Goal: Task Accomplishment & Management: Complete application form

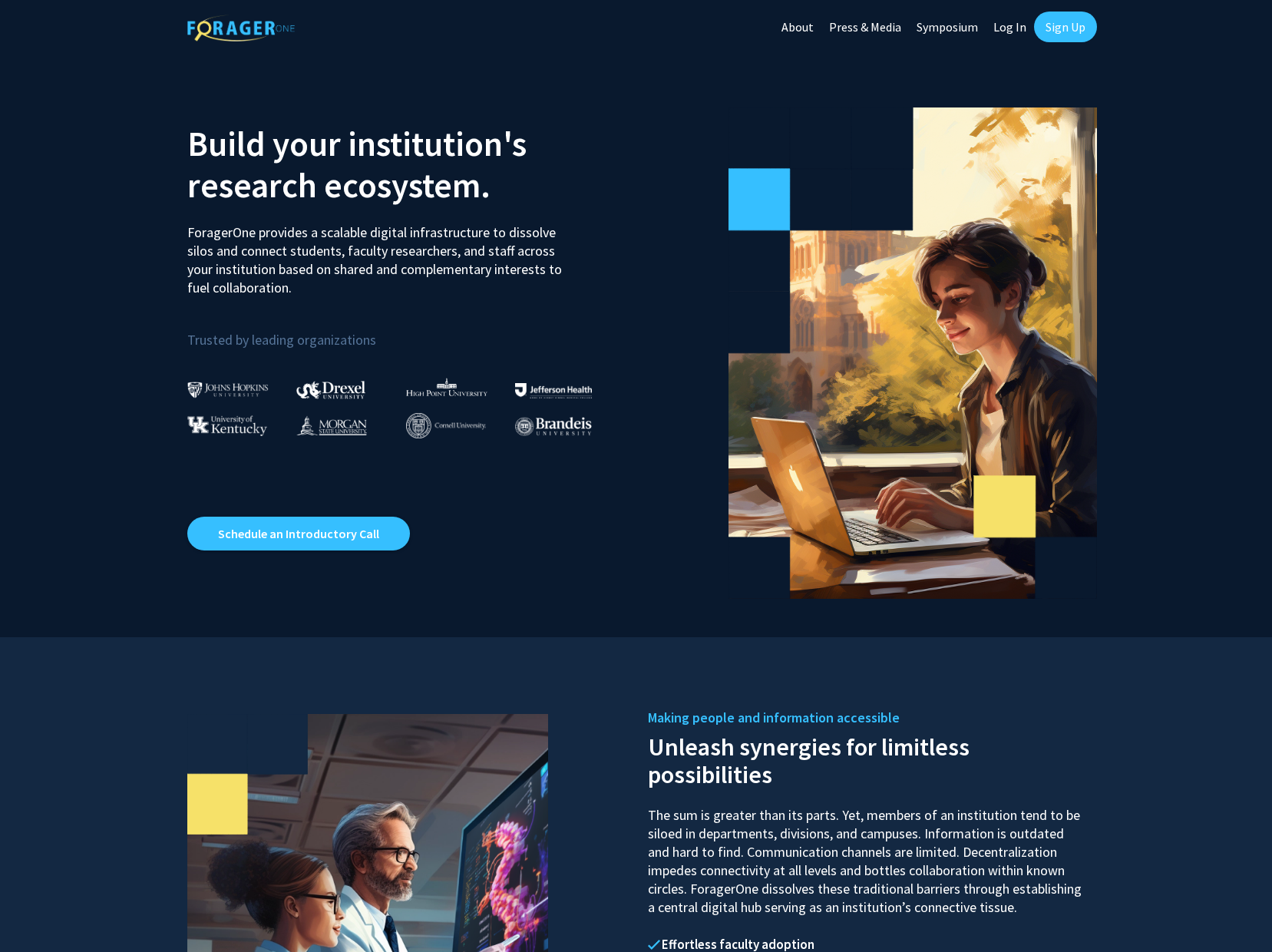
click at [1059, 30] on link "Sign Up" at bounding box center [1066, 26] width 63 height 31
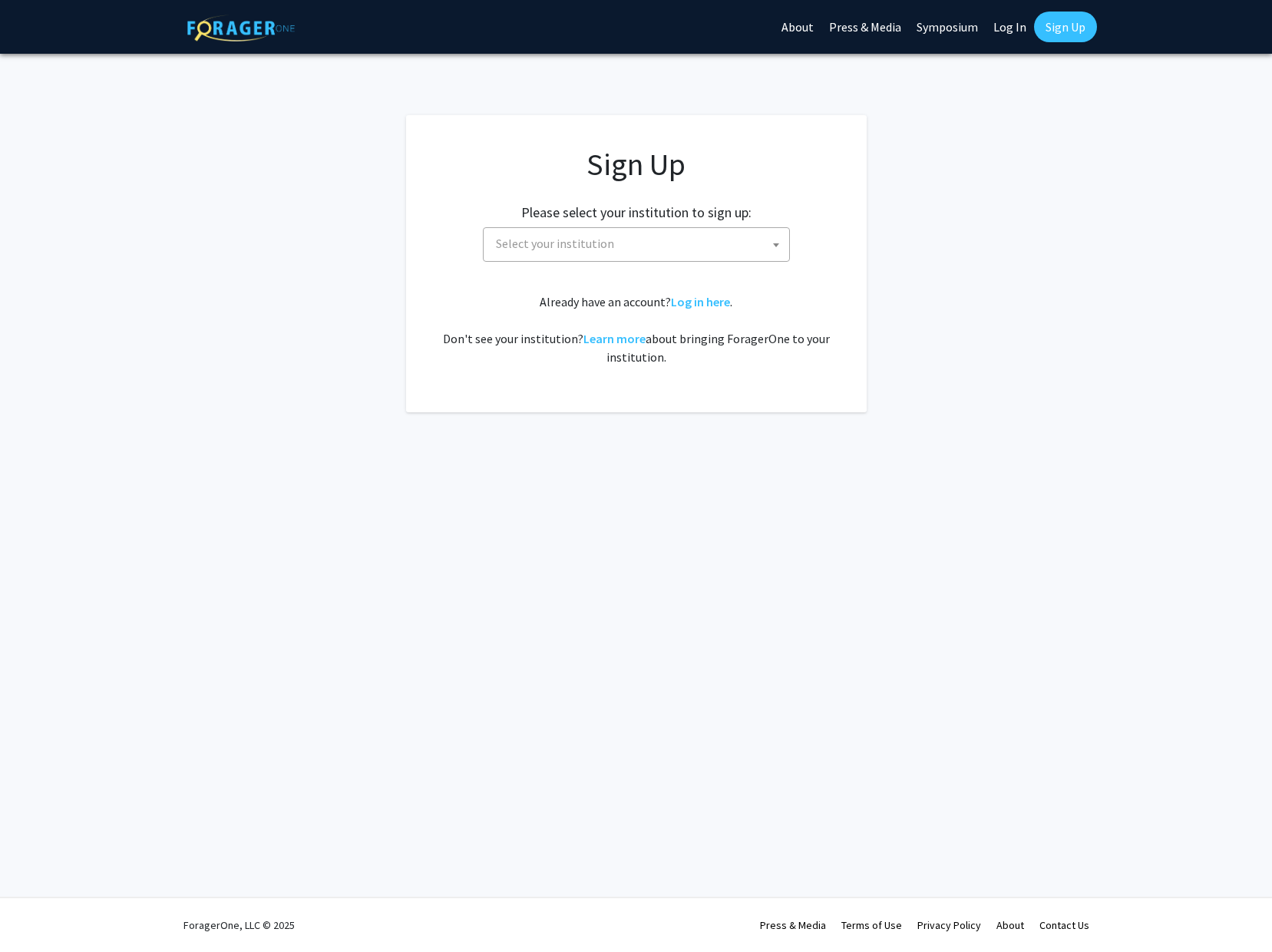
click at [778, 245] on b at bounding box center [776, 245] width 6 height 4
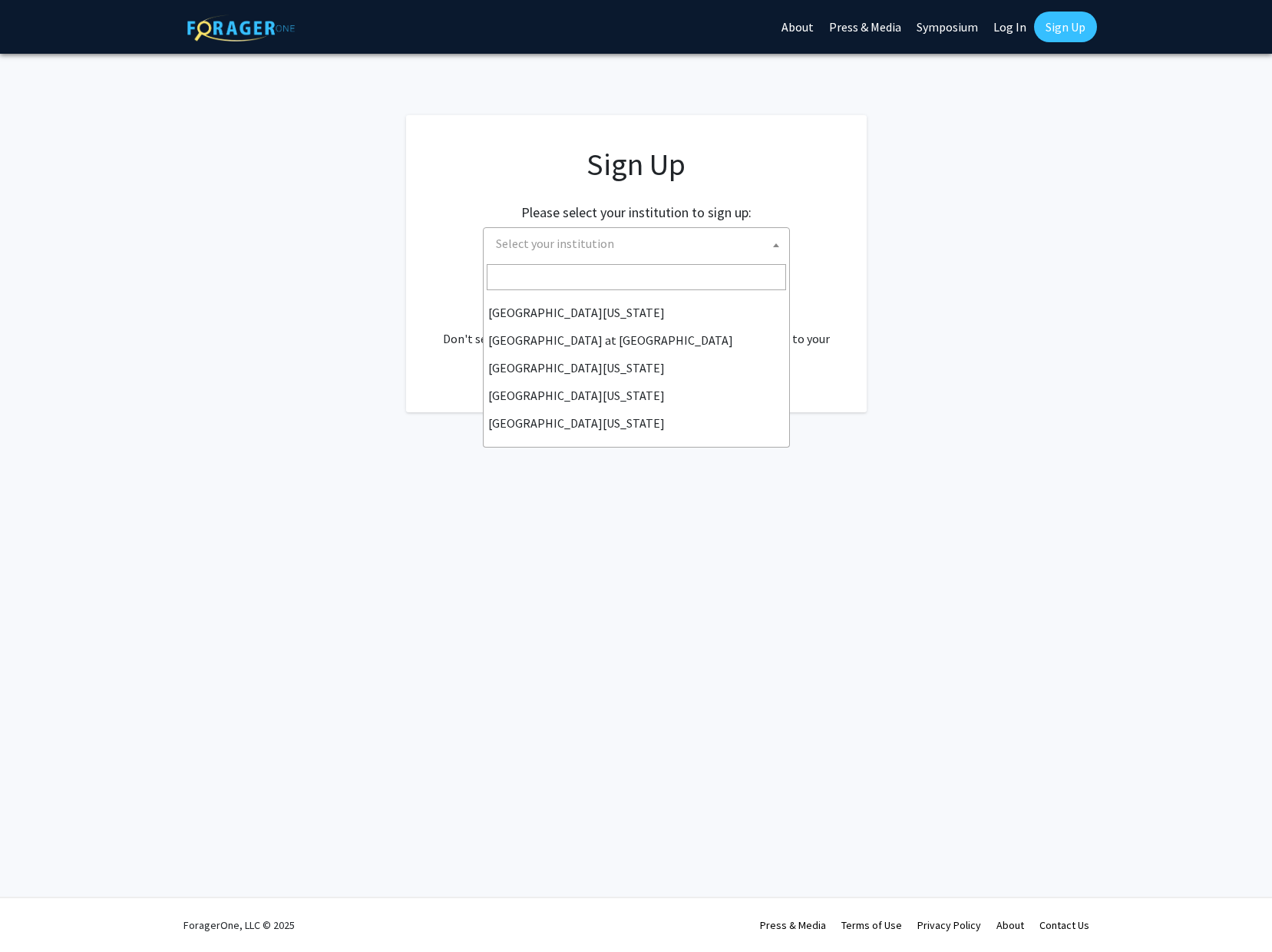
scroll to position [537, 0]
select select "33"
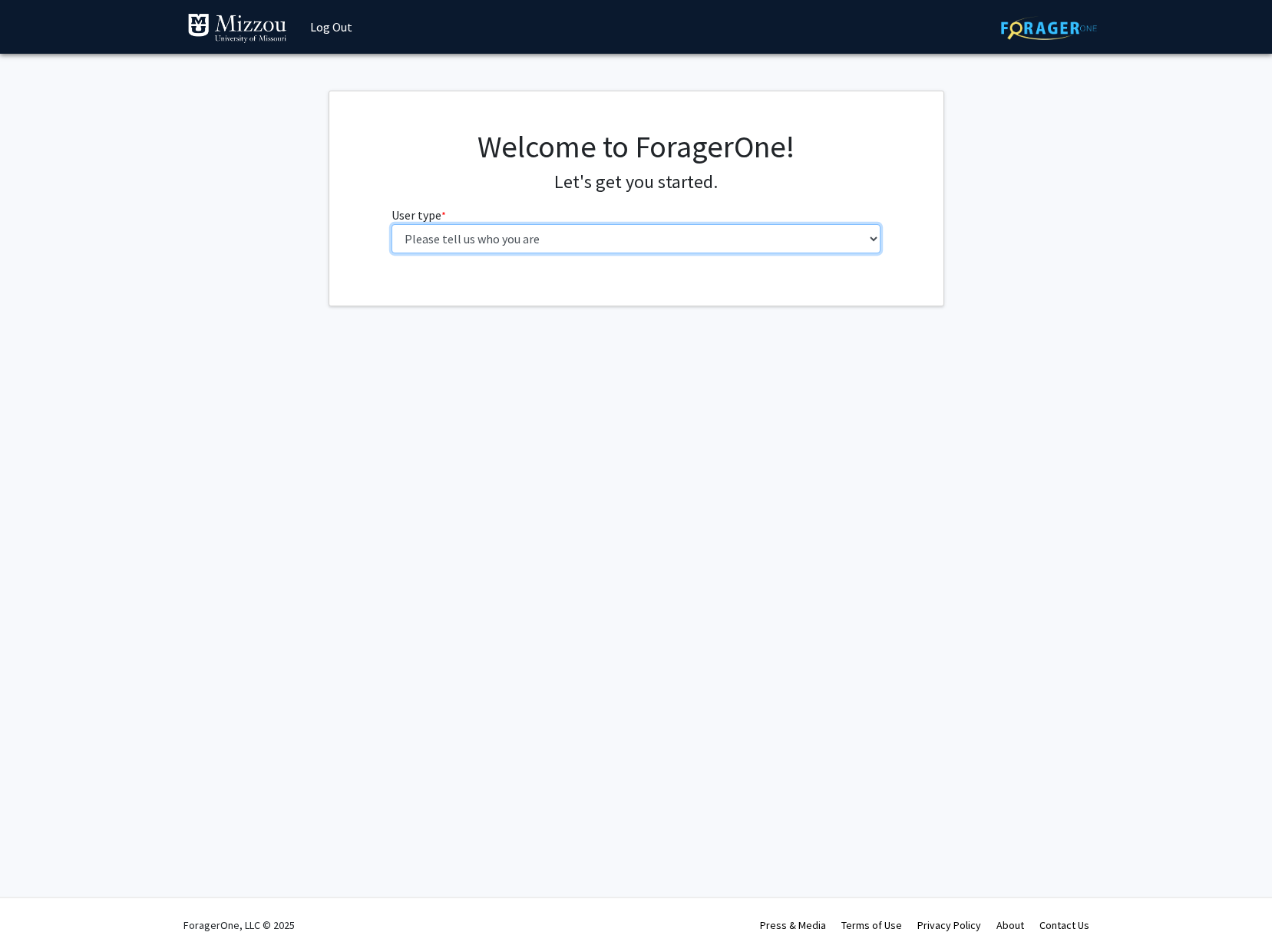
select select "5: faculty"
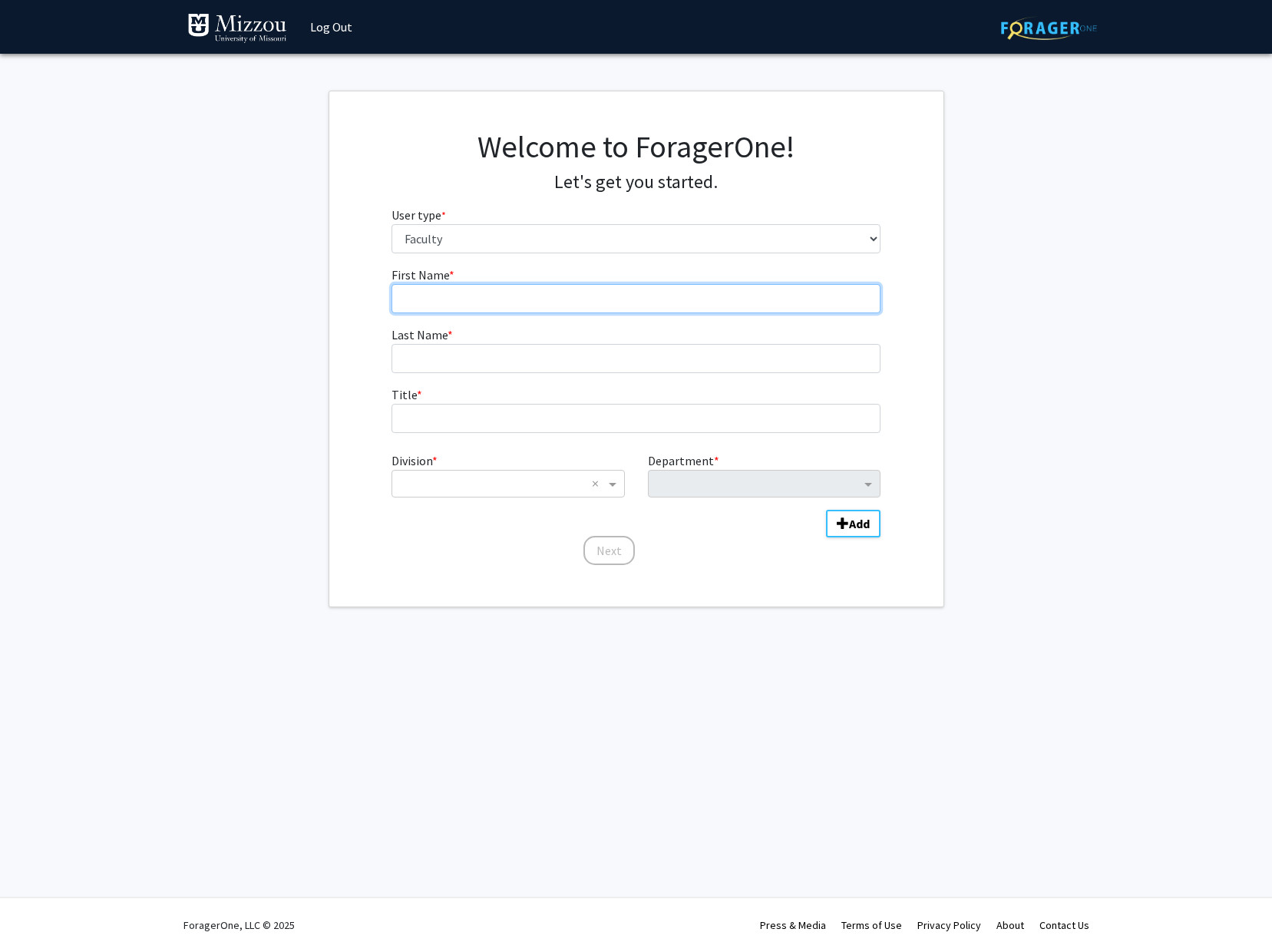
click at [420, 297] on input "First Name * required" at bounding box center [636, 298] width 489 height 29
type input "Laxman"
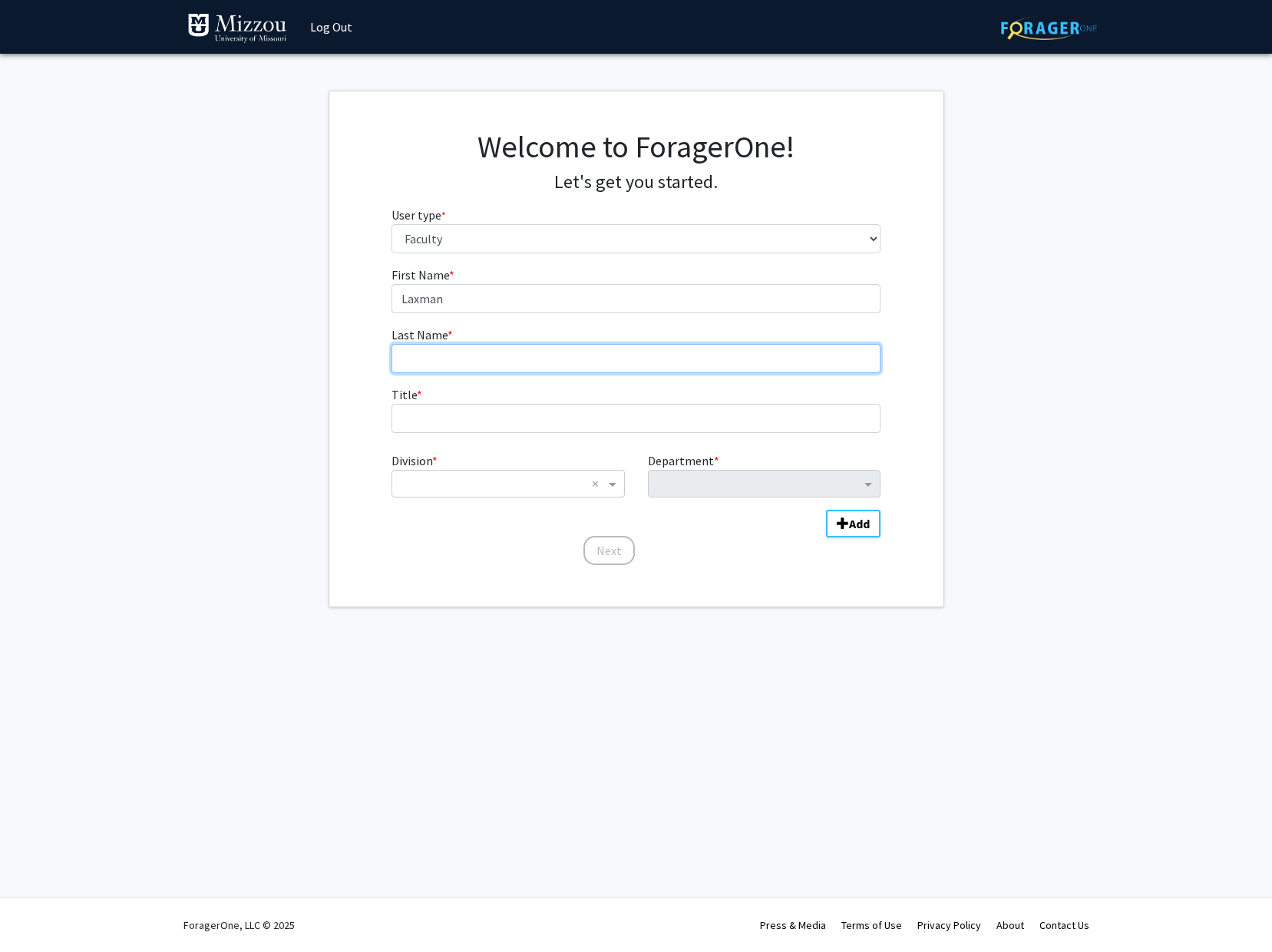
click at [426, 355] on input "Last Name * required" at bounding box center [636, 358] width 489 height 29
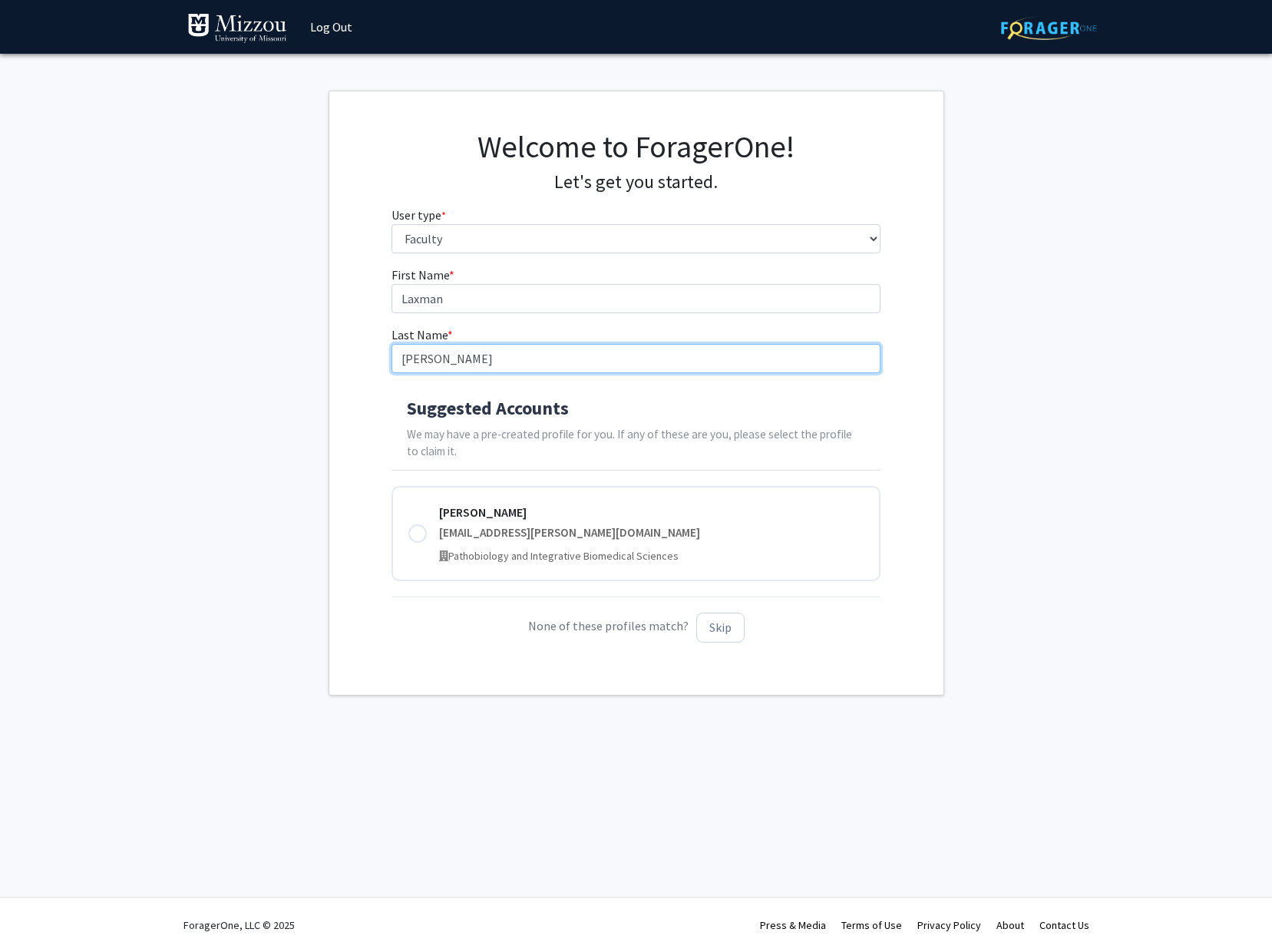
type input "[PERSON_NAME]"
click at [1132, 524] on fg-get-started "Welcome to ForagerOne! Let's get you started. User type * required Please tell …" at bounding box center [636, 392] width 1272 height 605
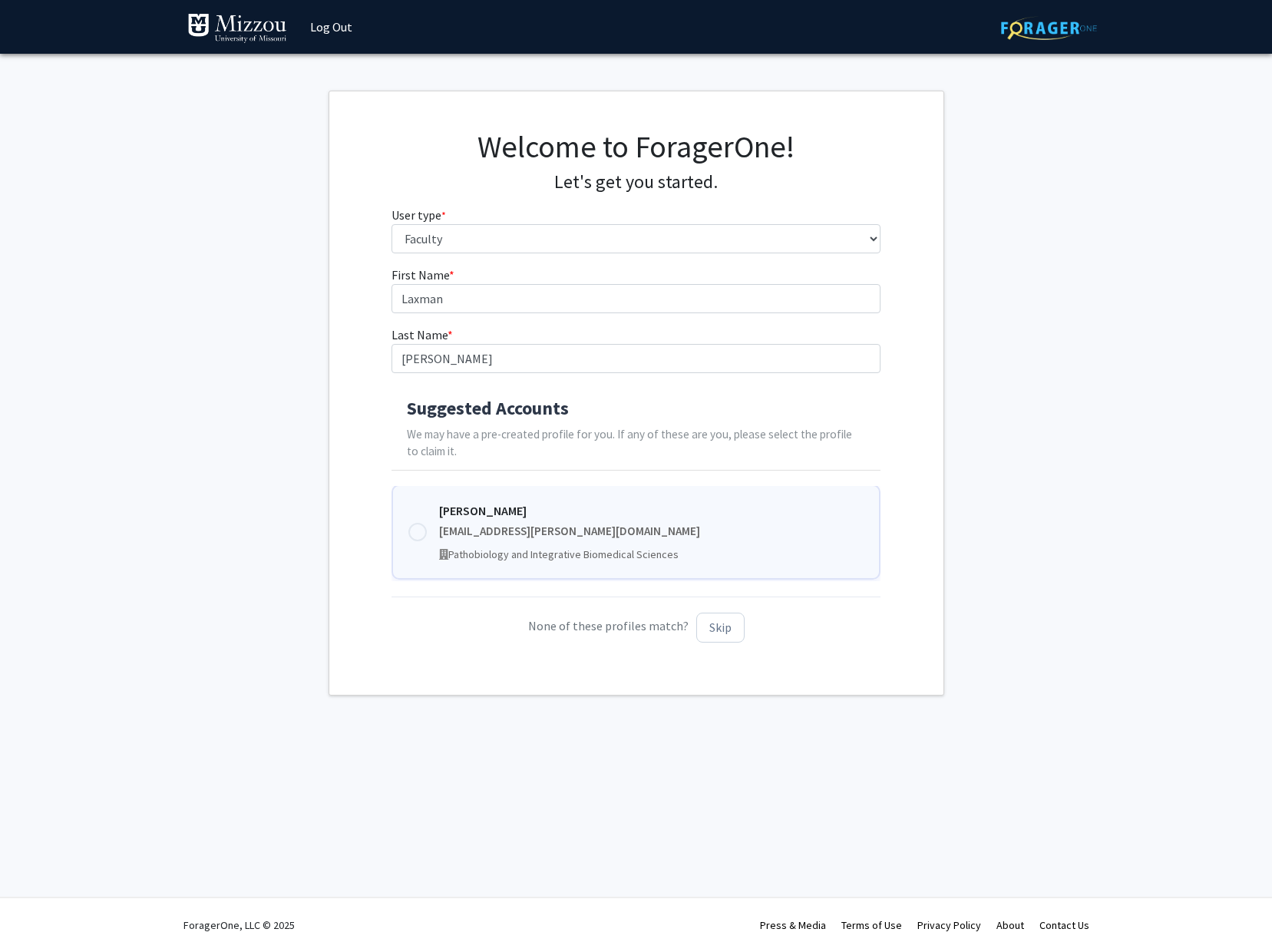
click at [420, 530] on div at bounding box center [417, 532] width 18 height 18
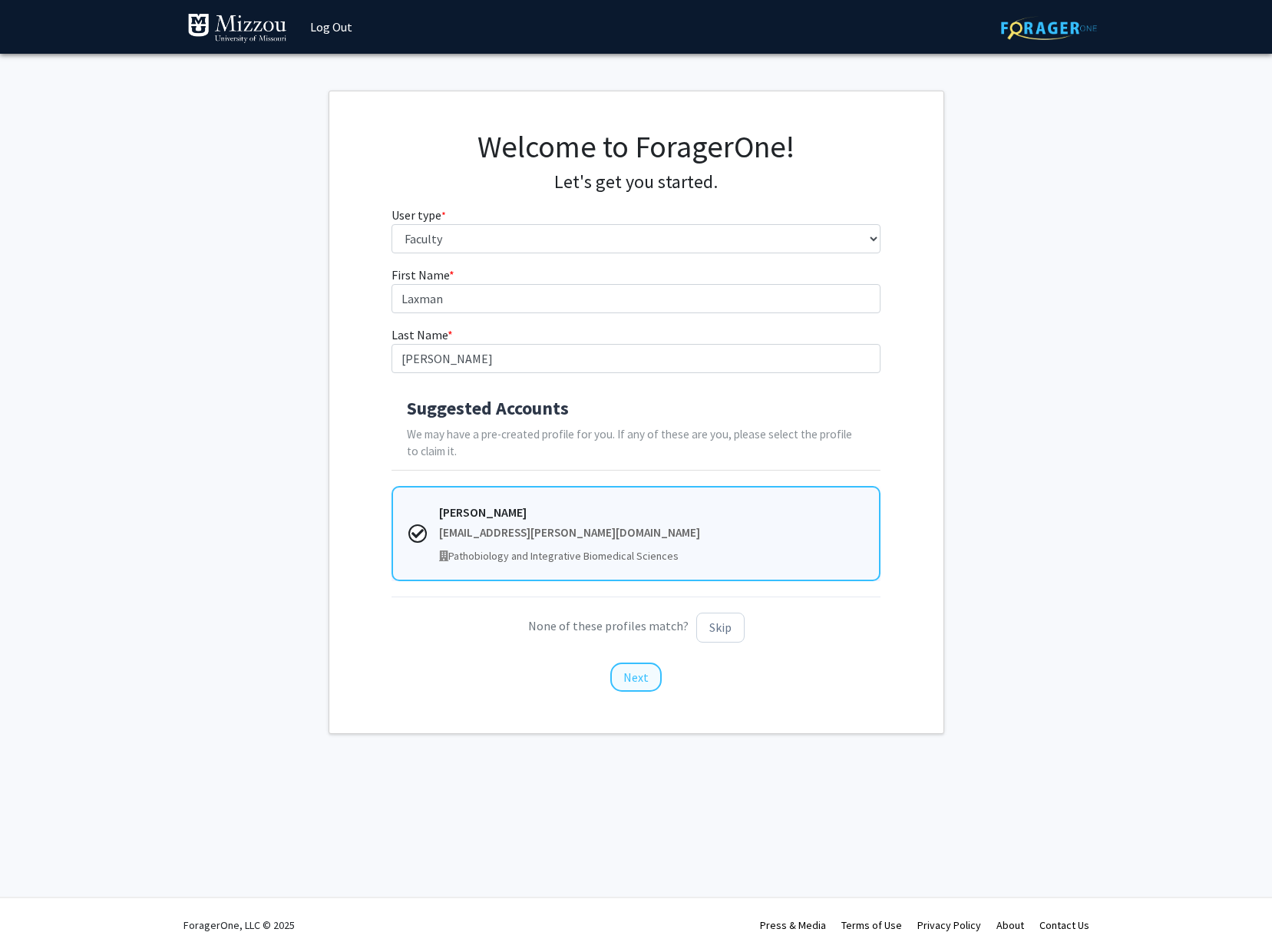
click at [633, 673] on button "Next" at bounding box center [636, 676] width 52 height 29
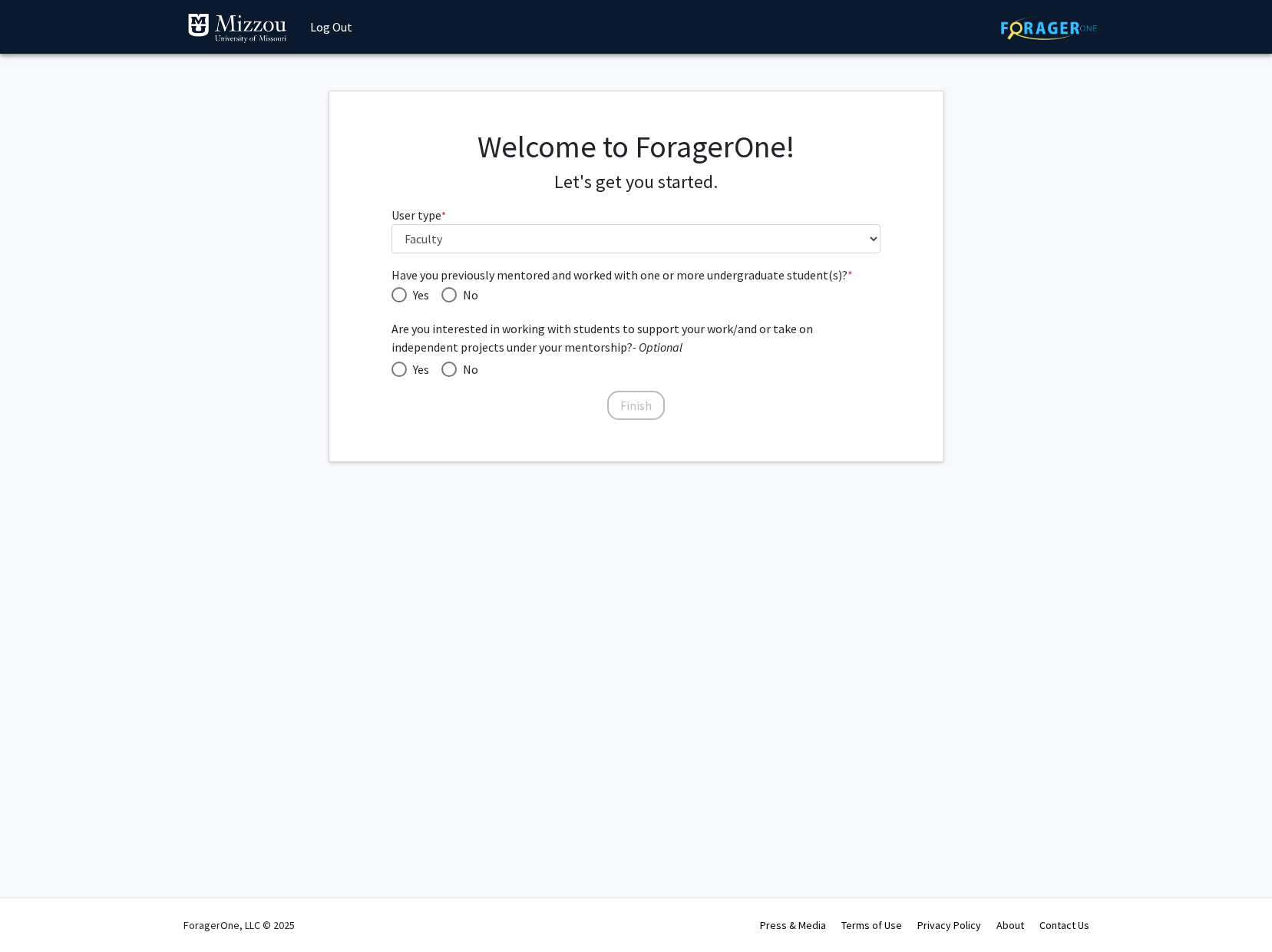
click at [397, 293] on span "Have you previously mentored and worked with one or more undergraduate student(…" at bounding box center [399, 294] width 15 height 15
click at [397, 293] on input "Yes" at bounding box center [399, 294] width 15 height 15
radio input "true"
click at [396, 368] on span at bounding box center [399, 369] width 15 height 15
click at [396, 368] on input "Yes" at bounding box center [399, 369] width 15 height 15
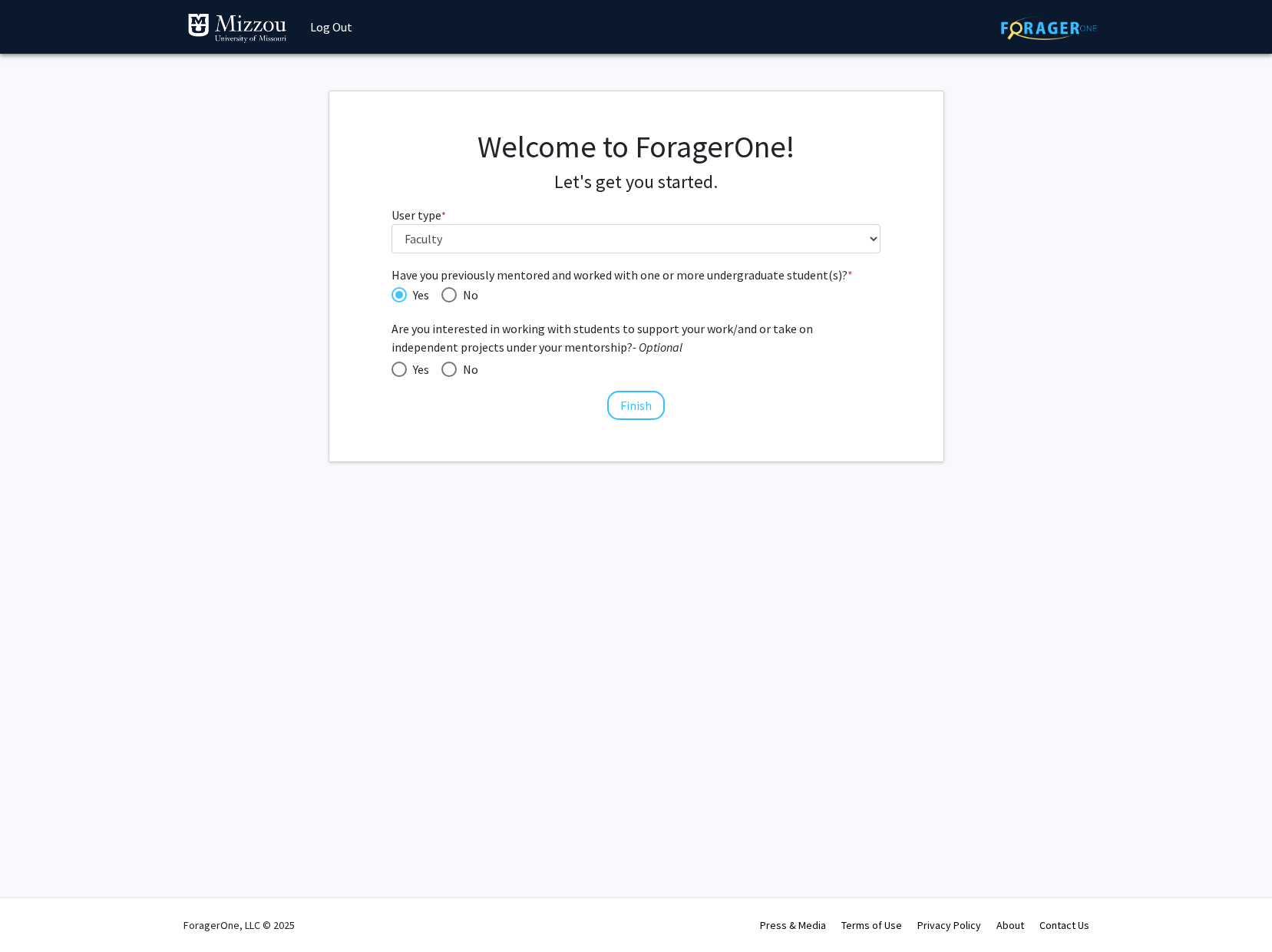
radio input "true"
click at [630, 401] on button "Finish" at bounding box center [636, 404] width 58 height 29
